Goal: Communication & Community: Ask a question

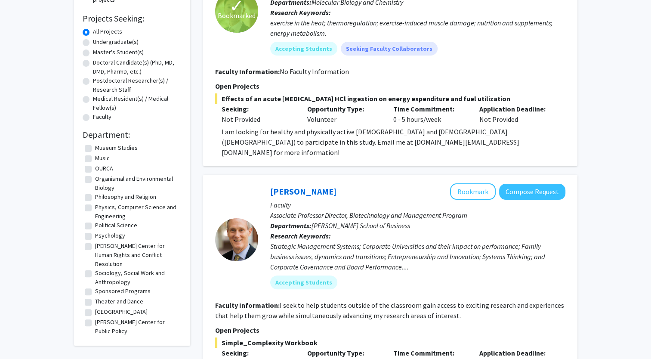
scroll to position [229, 0]
click at [95, 285] on label "Sponsored Programs" at bounding box center [123, 289] width 56 height 9
click at [95, 285] on input "Sponsored Programs" at bounding box center [98, 288] width 6 height 6
checkbox input "true"
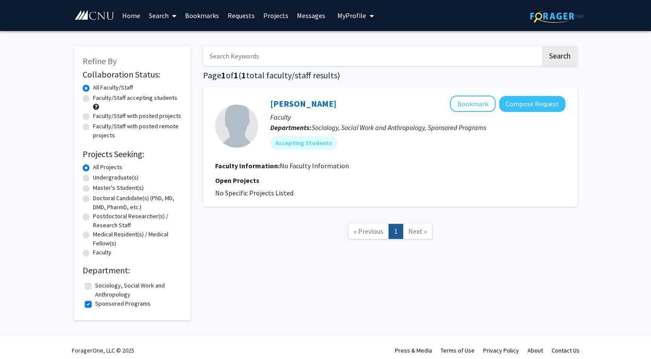
click at [95, 303] on label "Sponsored Programs" at bounding box center [123, 303] width 56 height 9
click at [95, 303] on input "Sponsored Programs" at bounding box center [98, 302] width 6 height 6
checkbox input "false"
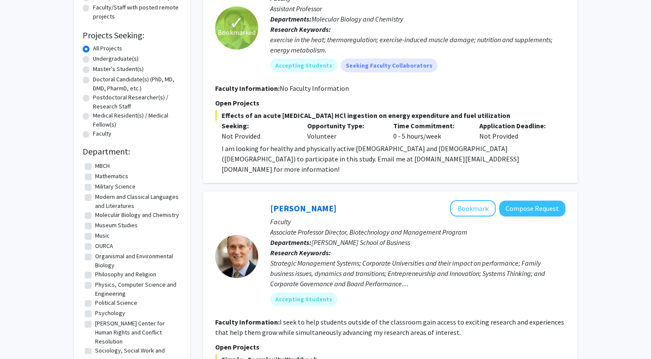
scroll to position [167, 0]
click at [95, 210] on label "Molecular Biology and Chemistry" at bounding box center [137, 214] width 84 height 9
click at [95, 210] on input "Molecular Biology and Chemistry" at bounding box center [98, 213] width 6 height 6
checkbox input "true"
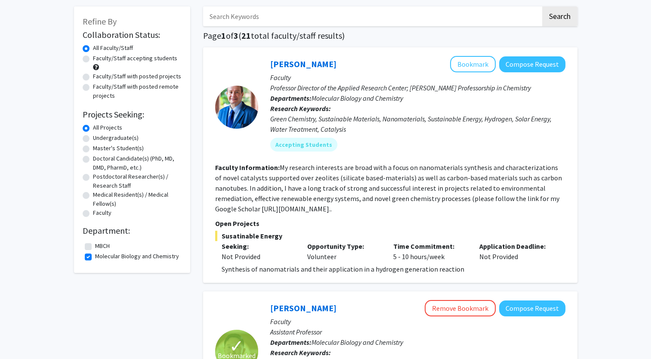
scroll to position [43, 0]
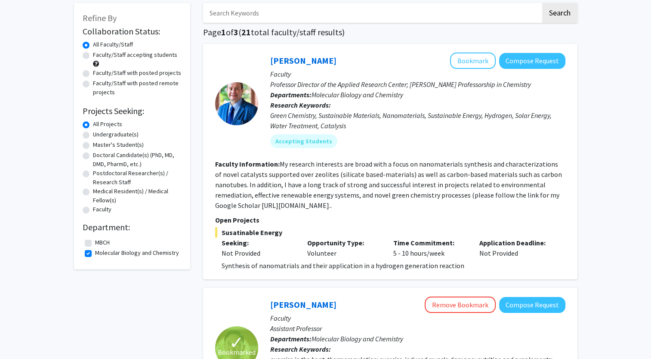
click at [95, 252] on label "Molecular Biology and Chemistry" at bounding box center [137, 252] width 84 height 9
click at [95, 252] on input "Molecular Biology and Chemistry" at bounding box center [98, 251] width 6 height 6
checkbox input "false"
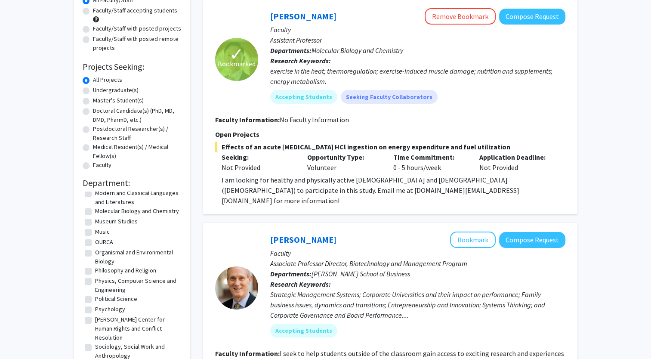
scroll to position [203, 0]
click at [95, 250] on label "Organismal and Environmental Biology" at bounding box center [137, 255] width 84 height 18
click at [95, 250] on input "Organismal and Environmental Biology" at bounding box center [98, 249] width 6 height 6
checkbox input "true"
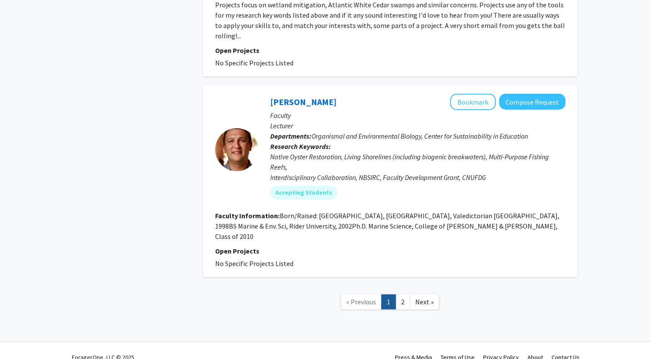
scroll to position [2166, 0]
click at [404, 295] on link "2" at bounding box center [403, 302] width 15 height 15
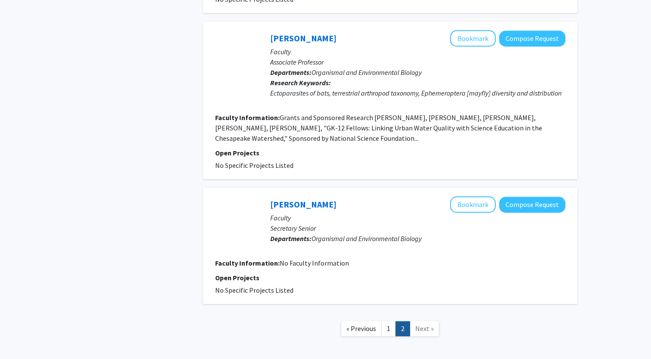
scroll to position [686, 0]
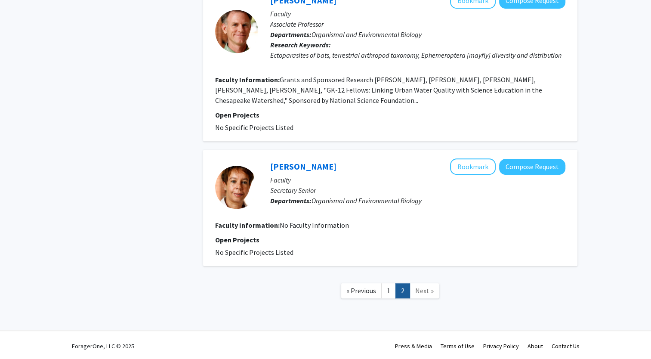
click at [426, 288] on span "Next »" at bounding box center [424, 290] width 19 height 9
click at [392, 290] on link "1" at bounding box center [388, 290] width 15 height 15
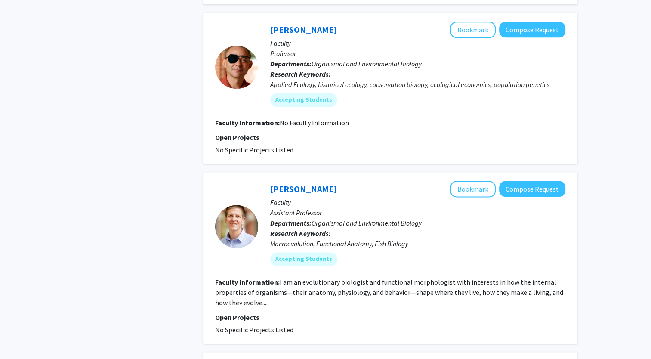
scroll to position [1072, 0]
click at [258, 300] on fg-read-more "I am an evolutionary biologist and functional morphologist with interests in ho…" at bounding box center [389, 292] width 348 height 29
click at [266, 303] on fg-read-more "I am an evolutionary biologist and functional morphologist with interests in ho…" at bounding box center [389, 292] width 348 height 29
click at [284, 187] on link "[PERSON_NAME]" at bounding box center [303, 189] width 66 height 11
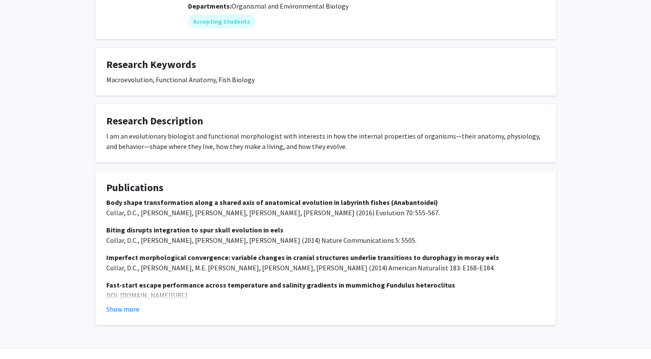
scroll to position [128, 0]
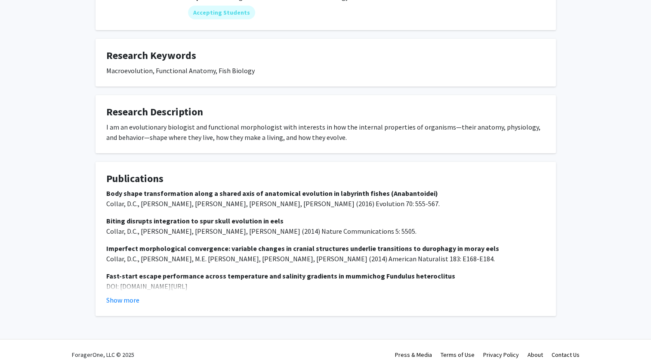
click at [260, 189] on strong "Body shape transformation along a shared axis of anatomical evolution in labyri…" at bounding box center [272, 193] width 332 height 9
click at [262, 198] on p "Body shape transformation along a shared axis of anatomical evolution in labyri…" at bounding box center [325, 198] width 439 height 21
click at [130, 295] on button "Show more" at bounding box center [122, 300] width 33 height 10
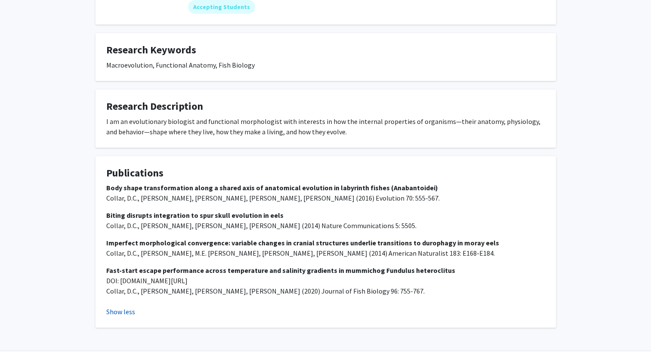
scroll to position [145, 0]
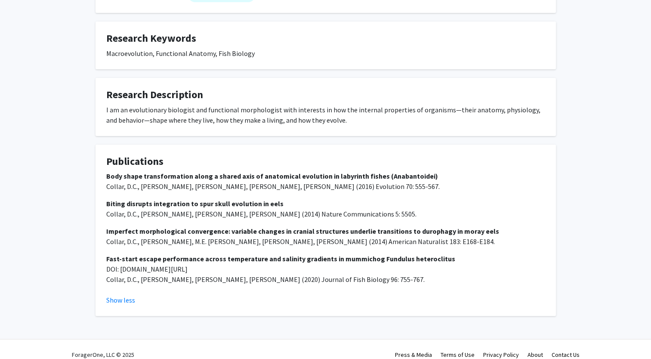
drag, startPoint x: 107, startPoint y: 164, endPoint x: 427, endPoint y: 166, distance: 320.3
click at [427, 171] on p "Body shape transformation along a shared axis of anatomical evolution in labyri…" at bounding box center [325, 181] width 439 height 21
copy strong "Body shape transformation along a shared axis of anatomical evolution in labyri…"
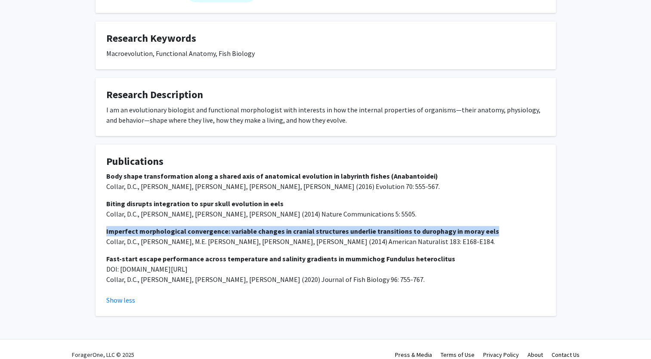
drag, startPoint x: 106, startPoint y: 220, endPoint x: 484, endPoint y: 221, distance: 377.9
click at [484, 226] on p "Imperfect morphological convergence: variable changes in cranial structures und…" at bounding box center [325, 236] width 439 height 21
copy strong "Imperfect morphological convergence: variable changes in cranial structures und…"
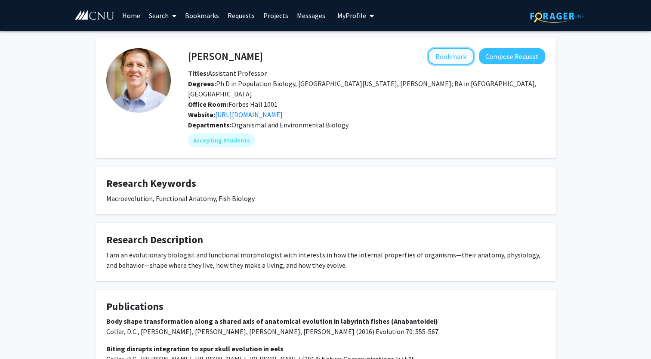
click at [444, 52] on button "Bookmark" at bounding box center [451, 56] width 46 height 16
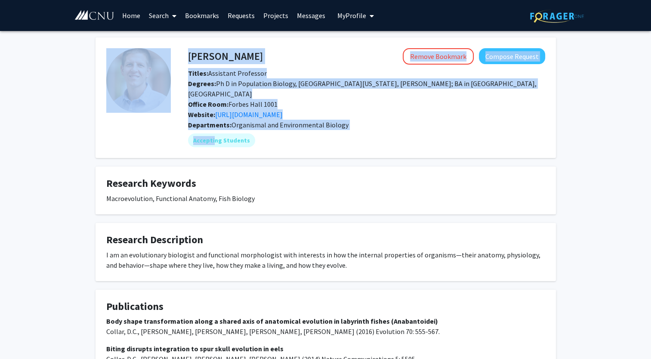
drag, startPoint x: 40, startPoint y: 33, endPoint x: 215, endPoint y: 139, distance: 204.7
click at [215, 139] on div "[PERSON_NAME] Remove Bookmark Compose Request Titles: Assistant Professor Degre…" at bounding box center [325, 260] width 651 height 458
drag, startPoint x: 215, startPoint y: 139, endPoint x: 336, endPoint y: 136, distance: 120.6
click at [336, 136] on div "Accepting Students" at bounding box center [366, 140] width 361 height 17
click at [445, 132] on div "Accepting Students" at bounding box center [366, 140] width 361 height 17
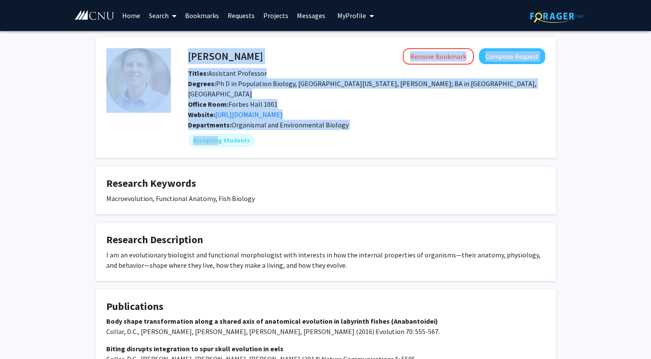
click at [448, 75] on div "Titles: Assistant Professor" at bounding box center [367, 73] width 370 height 10
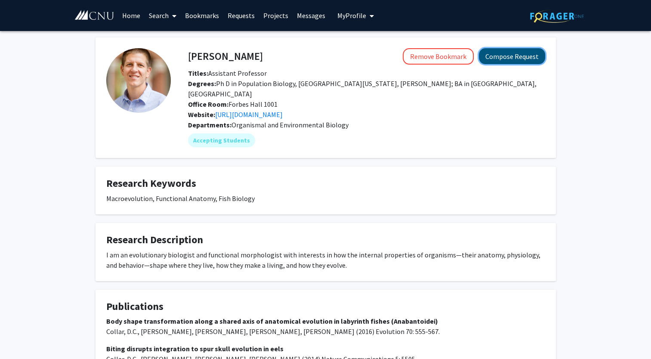
click at [516, 53] on button "Compose Request" at bounding box center [512, 56] width 66 height 16
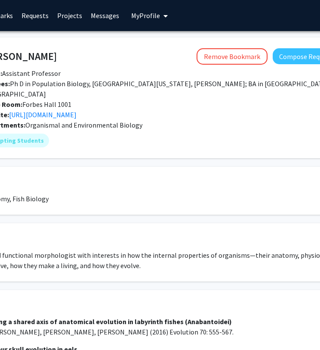
scroll to position [0, 139]
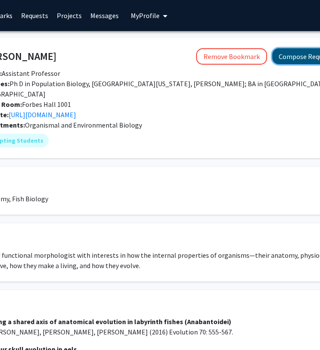
click at [313, 58] on button "Compose Request" at bounding box center [305, 56] width 66 height 16
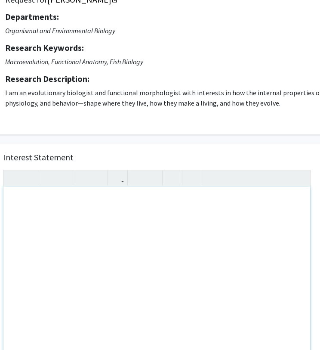
scroll to position [80, 42]
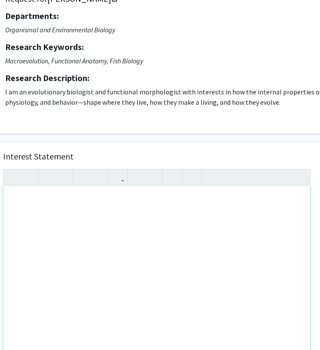
click at [74, 213] on div "Note to users with screen readers: Please press Alt+0 or Option+0 to deactivate…" at bounding box center [156, 284] width 307 height 197
paste div "Note to users with screen readers: Please press Alt+0 or Option+0 to deactivate…"
type textarea "<l>Ipsumdolo Sitame, </c> <a>E se d eiusmodte Incididuntu labor et DOL magn a e…"
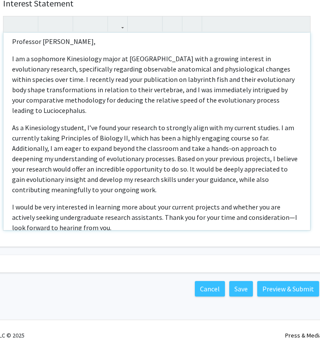
scroll to position [64, 0]
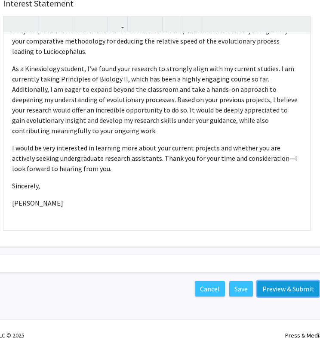
click at [298, 287] on button "Preview & Submit" at bounding box center [288, 288] width 62 height 15
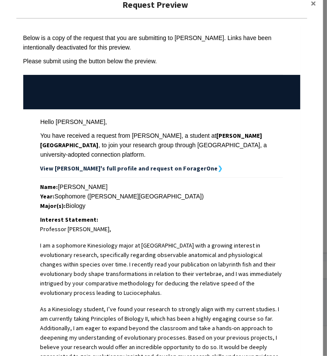
scroll to position [20, 0]
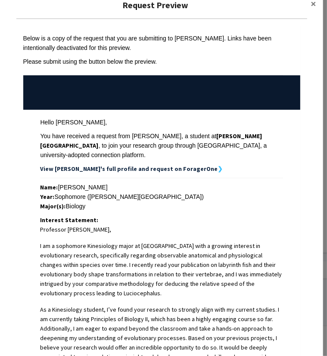
click at [58, 243] on p "I am a sophomore Kinesiology major at [GEOGRAPHIC_DATA] with a growing interest…" at bounding box center [161, 269] width 242 height 57
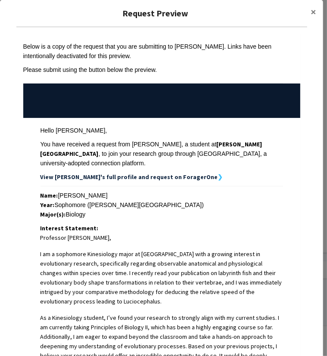
scroll to position [0, 0]
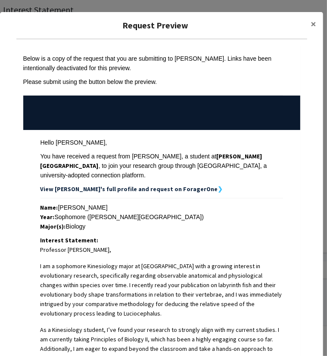
scroll to position [0, 139]
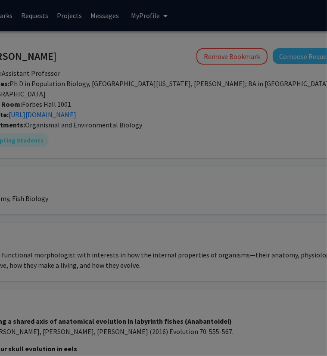
click at [152, 198] on div at bounding box center [163, 178] width 327 height 356
click at [284, 99] on div at bounding box center [163, 178] width 327 height 356
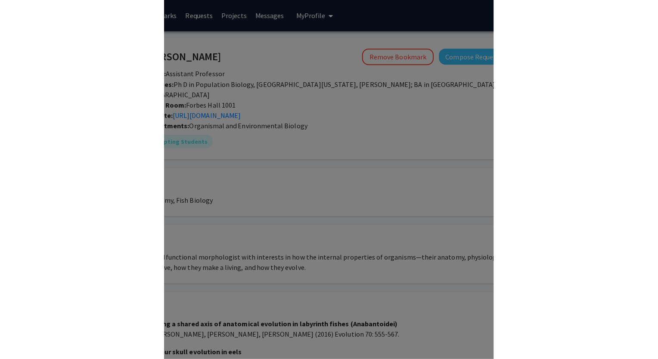
scroll to position [0, 0]
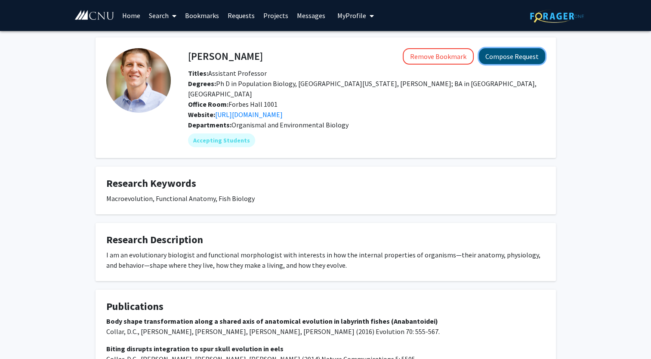
click at [515, 62] on button "Compose Request" at bounding box center [512, 56] width 66 height 16
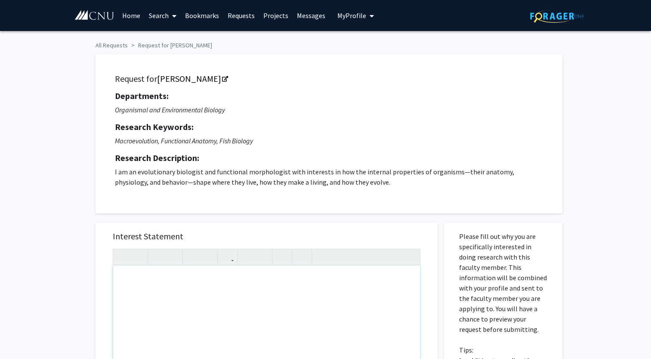
scroll to position [109, 0]
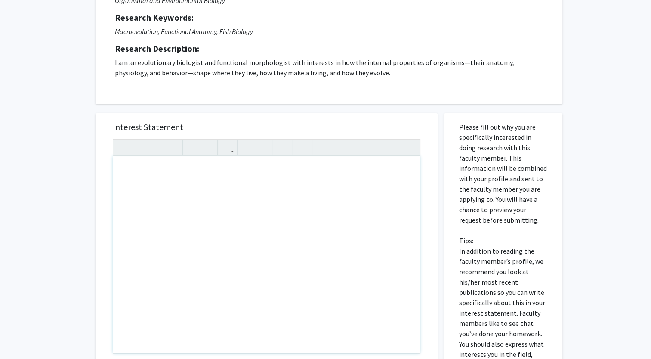
click at [163, 192] on div "Note to users with screen readers: Please press Alt+0 or Option+0 to deactivate…" at bounding box center [266, 254] width 307 height 197
paste div "Note to users with screen readers: Please press Alt+0 or Option+0 to deactivate…"
type textarea "<l>Ipsumdolo Sitame, </c> <a>E se d eiusmodte Incididuntu labor et DOL magn a e…"
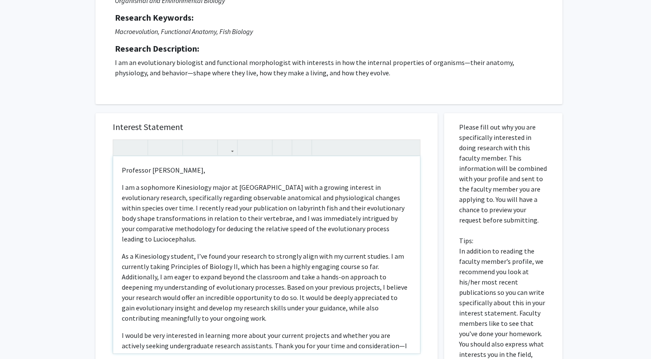
click at [143, 188] on p "I am a sophomore Kinesiology major at [GEOGRAPHIC_DATA] with a growing interest…" at bounding box center [267, 213] width 290 height 62
type textarea "<p>Professor Collar, </p> <p>I am a Sophomore Kinesiology major at CNU with a g…"
click at [157, 218] on p "I am a Sophomore Kinesiology major at CNU with a growing interest in evolutiona…" at bounding box center [267, 213] width 290 height 62
click at [183, 176] on div "Professor Collar,  I am a Sophomore Kinesiology major at CNU with a growing i…" at bounding box center [266, 254] width 307 height 197
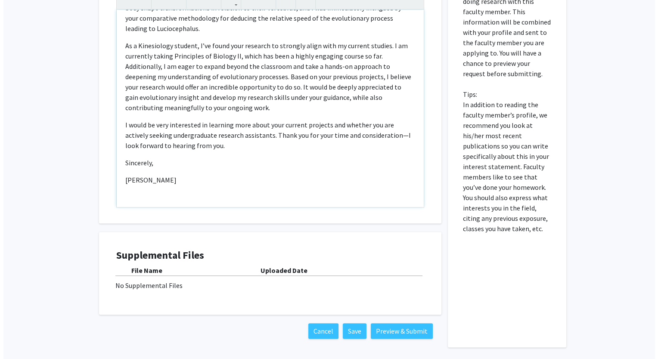
scroll to position [256, 0]
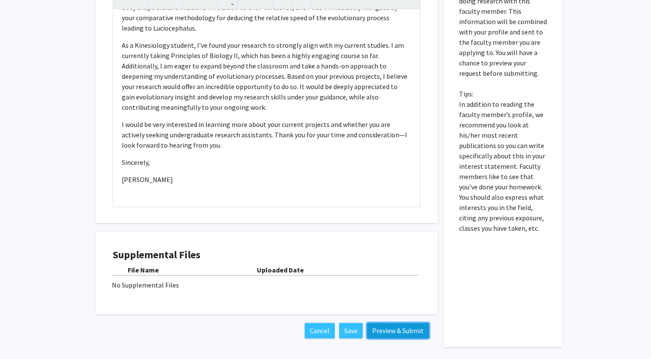
click at [387, 325] on button "Preview & Submit" at bounding box center [398, 330] width 62 height 15
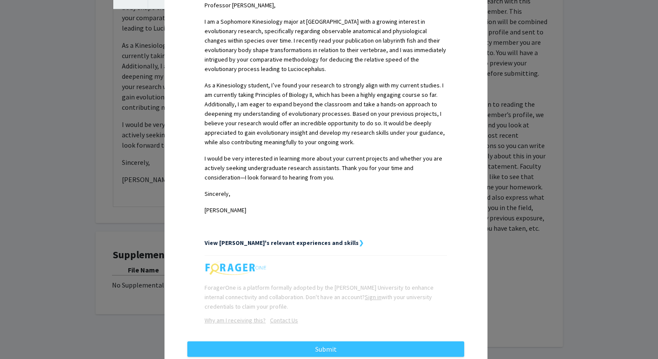
scroll to position [271, 0]
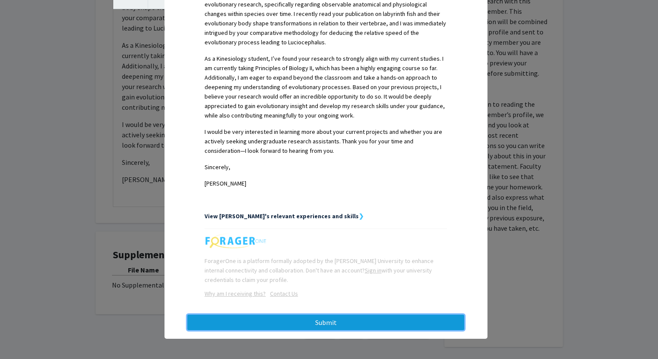
click at [324, 324] on button "Submit" at bounding box center [325, 322] width 277 height 15
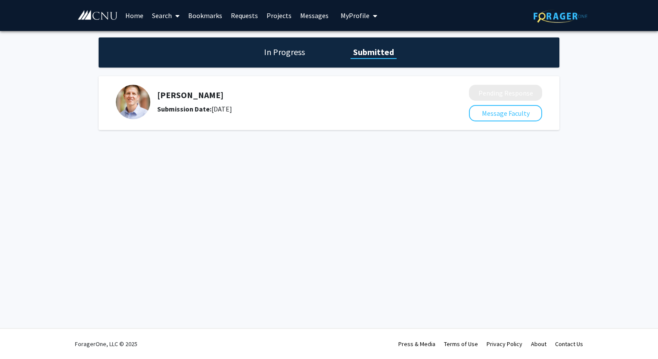
click at [246, 14] on link "Requests" at bounding box center [244, 15] width 36 height 30
click at [241, 18] on link "Requests" at bounding box center [244, 15] width 36 height 30
click at [236, 12] on link "Requests" at bounding box center [244, 15] width 36 height 30
click at [284, 55] on h1 "In Progress" at bounding box center [284, 52] width 46 height 12
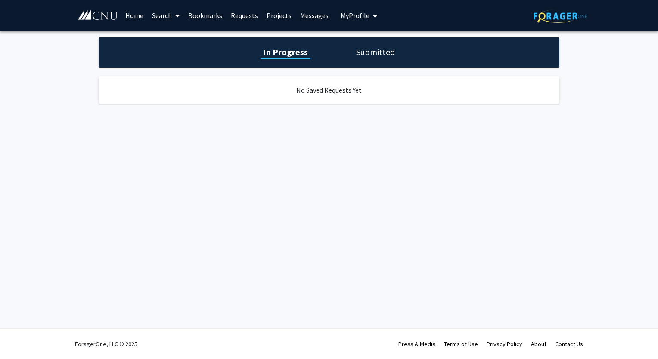
click at [365, 54] on h1 "Submitted" at bounding box center [375, 52] width 44 height 12
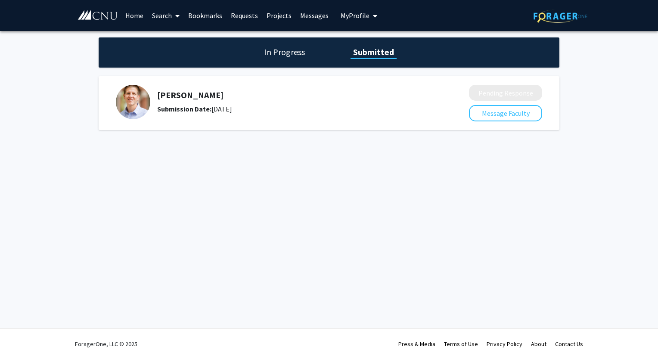
click at [287, 188] on div "Skip navigation Home Search Bookmarks Requests Projects Messages My Profile Syd…" at bounding box center [329, 179] width 658 height 359
click at [291, 86] on div "David Collar Submission Date: September 03, 2025" at bounding box center [286, 102] width 341 height 34
click at [285, 55] on h1 "In Progress" at bounding box center [284, 52] width 46 height 12
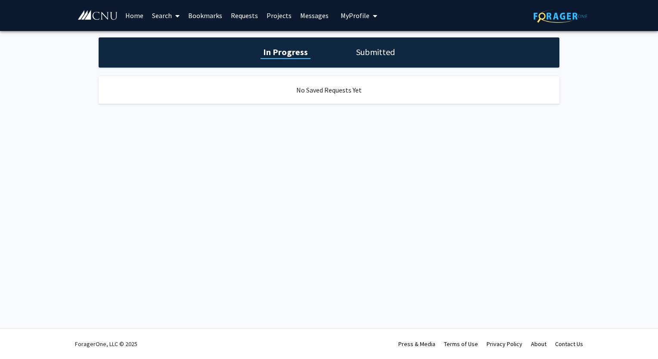
click at [356, 51] on h1 "Submitted" at bounding box center [375, 52] width 44 height 12
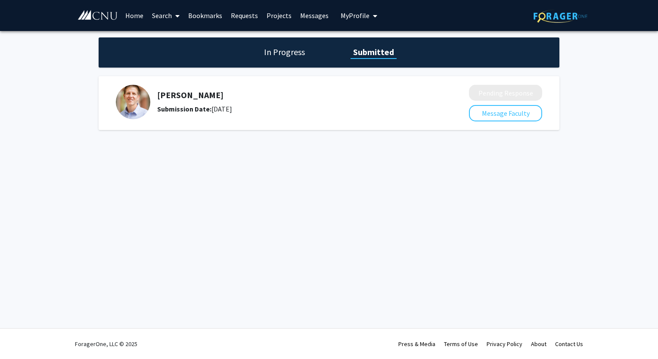
click at [240, 108] on div "Submission Date: September 03, 2025" at bounding box center [290, 109] width 266 height 10
click at [208, 104] on div "Submission Date: September 03, 2025" at bounding box center [290, 109] width 266 height 10
click at [188, 93] on h5 "[PERSON_NAME]" at bounding box center [290, 95] width 266 height 10
click at [139, 104] on img at bounding box center [133, 102] width 34 height 34
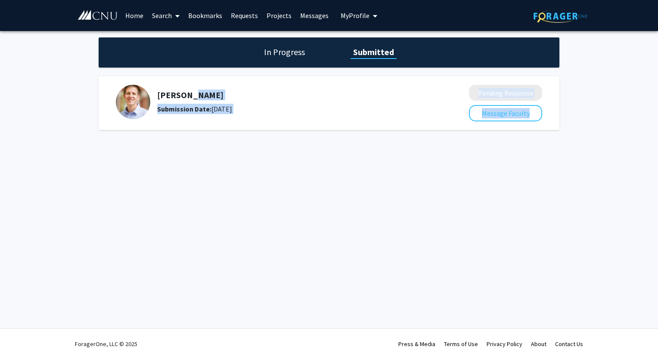
drag, startPoint x: 187, startPoint y: 97, endPoint x: 197, endPoint y: 175, distance: 78.5
click at [197, 175] on div "Skip navigation Home Search Bookmarks Requests Projects Messages My Profile Syd…" at bounding box center [329, 179] width 658 height 359
drag, startPoint x: 197, startPoint y: 175, endPoint x: 135, endPoint y: 15, distance: 172.1
click at [135, 15] on link "Home" at bounding box center [134, 15] width 27 height 30
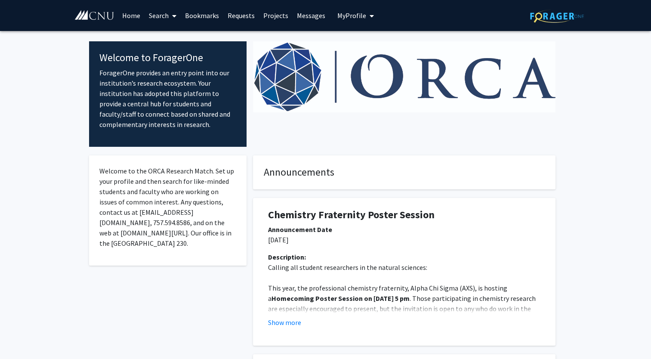
click at [169, 15] on span at bounding box center [173, 16] width 8 height 30
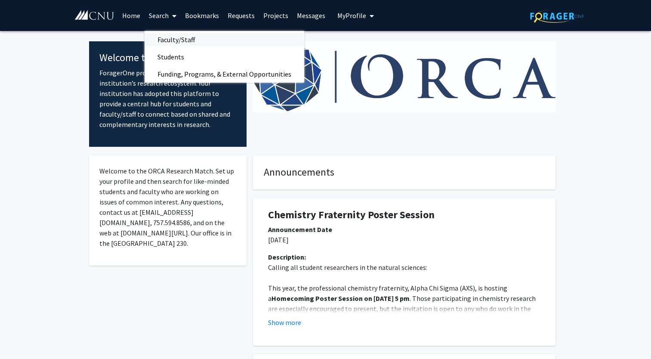
click at [180, 37] on span "Faculty/Staff" at bounding box center [176, 39] width 63 height 17
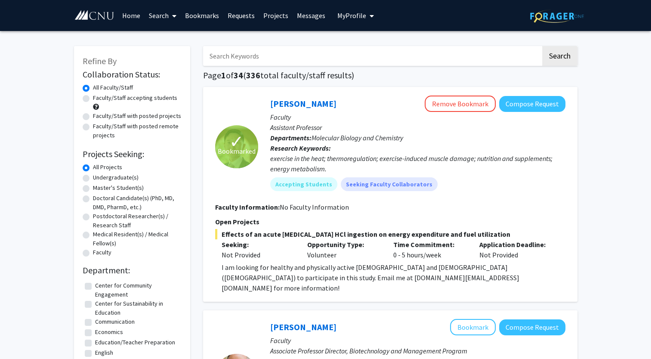
click at [265, 53] on input "Search Keywords" at bounding box center [372, 56] width 338 height 20
type input "collar"
click at [542, 46] on button "Search" at bounding box center [559, 56] width 35 height 20
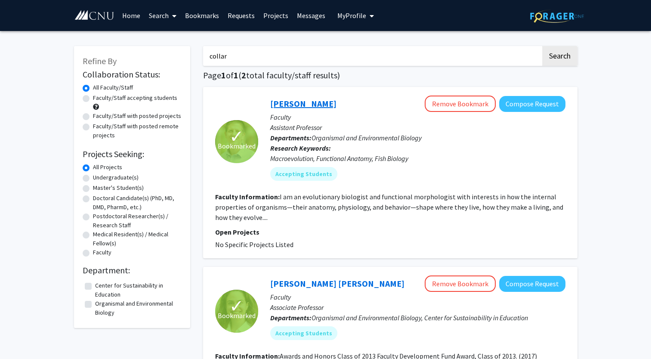
click at [279, 109] on link "[PERSON_NAME]" at bounding box center [303, 103] width 66 height 11
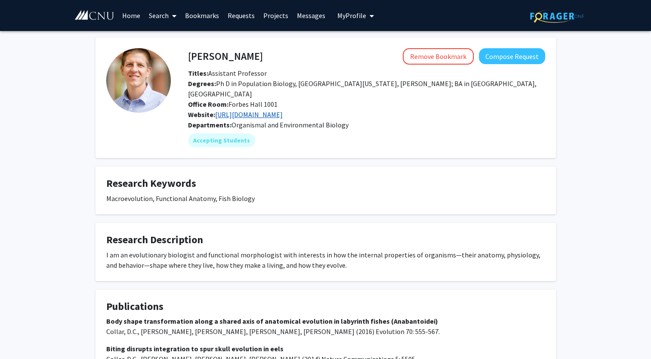
click at [265, 110] on link "[URL][DOMAIN_NAME]" at bounding box center [249, 114] width 68 height 9
click at [245, 16] on link "Requests" at bounding box center [241, 15] width 36 height 30
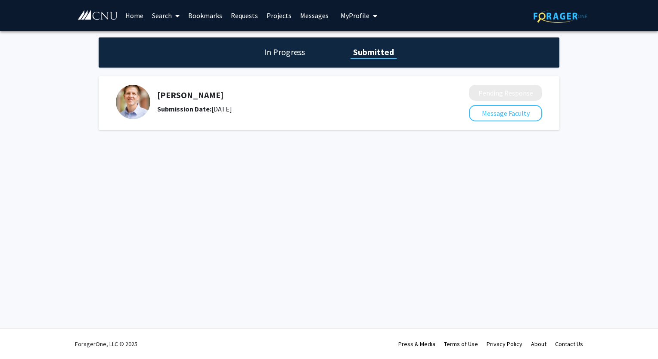
click at [248, 104] on div "Submission Date: September 03, 2025" at bounding box center [290, 109] width 266 height 10
